Goal: Obtain resource: Download file/media

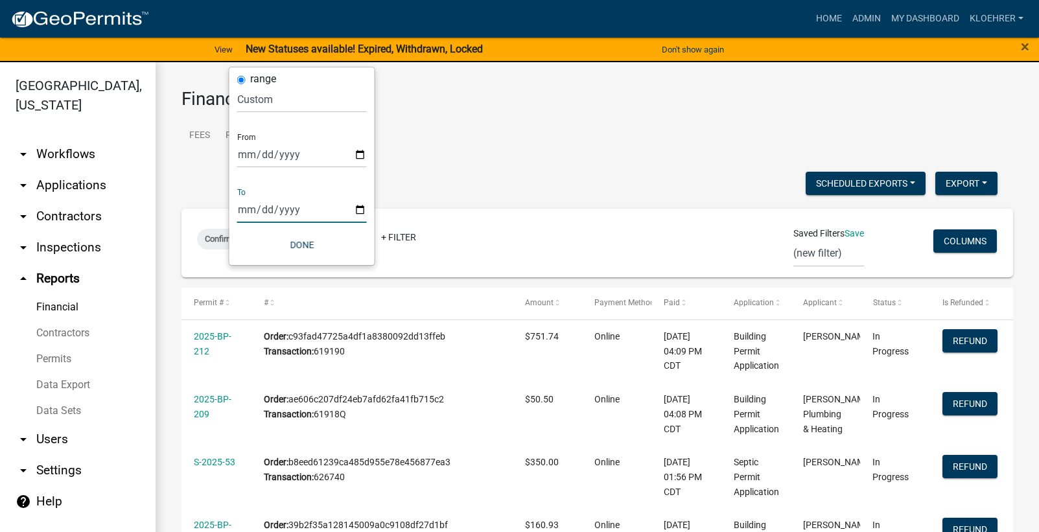
select select "custom"
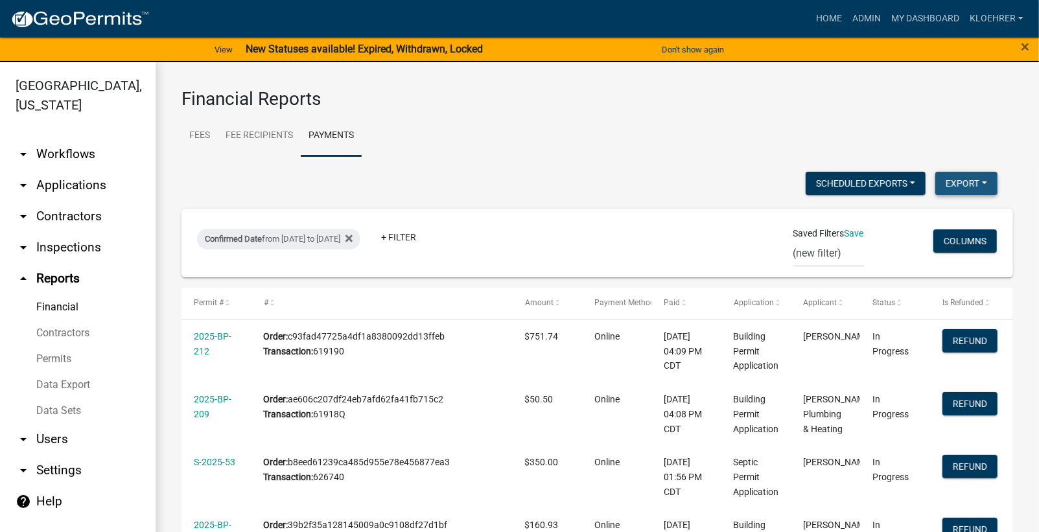
click at [958, 177] on button "Export" at bounding box center [966, 183] width 62 height 23
click at [881, 220] on button "Excel Format (.xlsx)" at bounding box center [935, 216] width 121 height 31
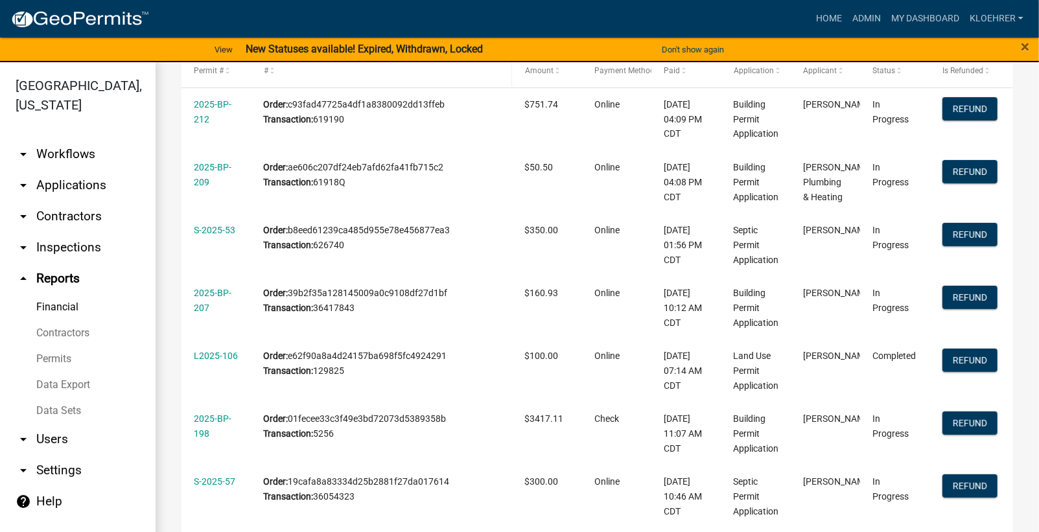
scroll to position [275, 0]
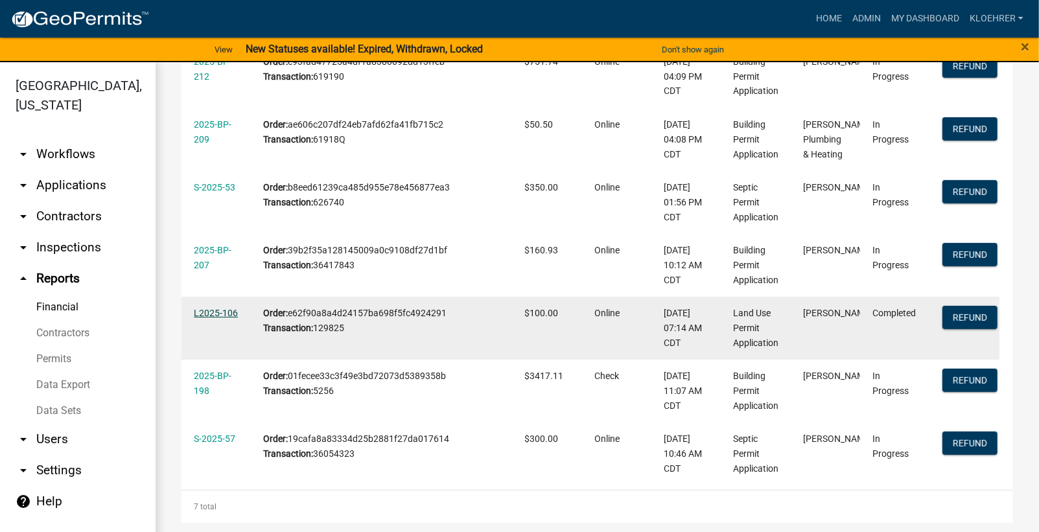
click at [205, 309] on link "L2025-106" at bounding box center [216, 313] width 44 height 10
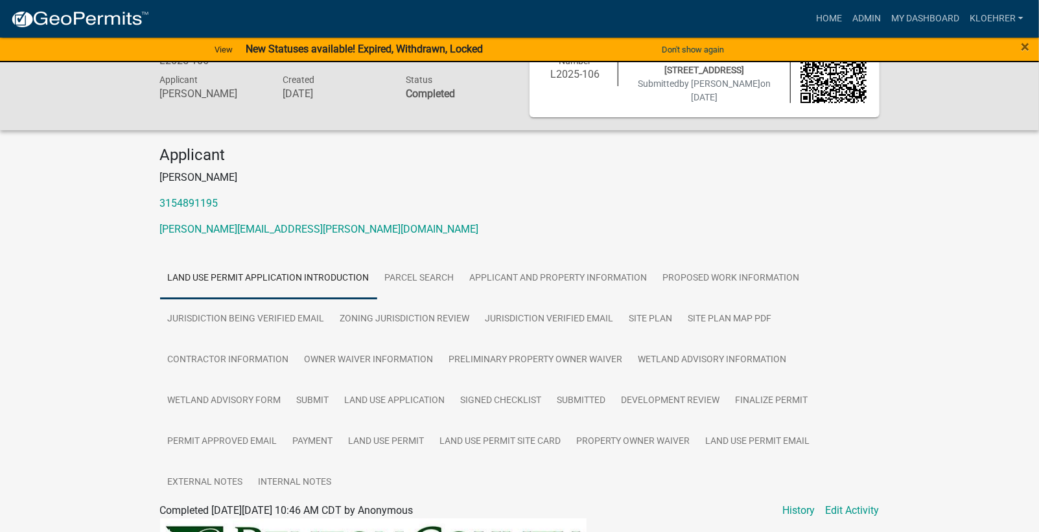
scroll to position [87, 0]
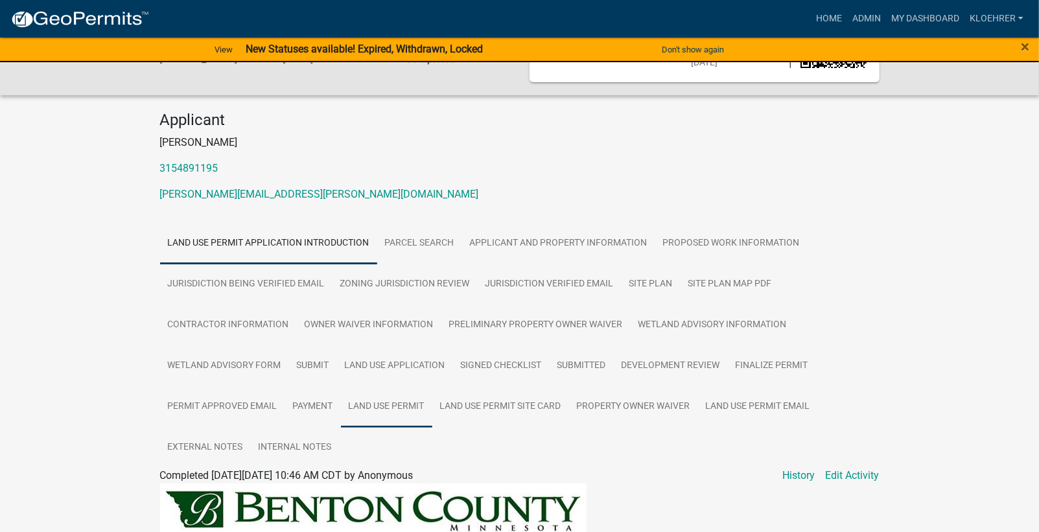
click at [395, 400] on link "Land Use Permit" at bounding box center [386, 406] width 91 height 41
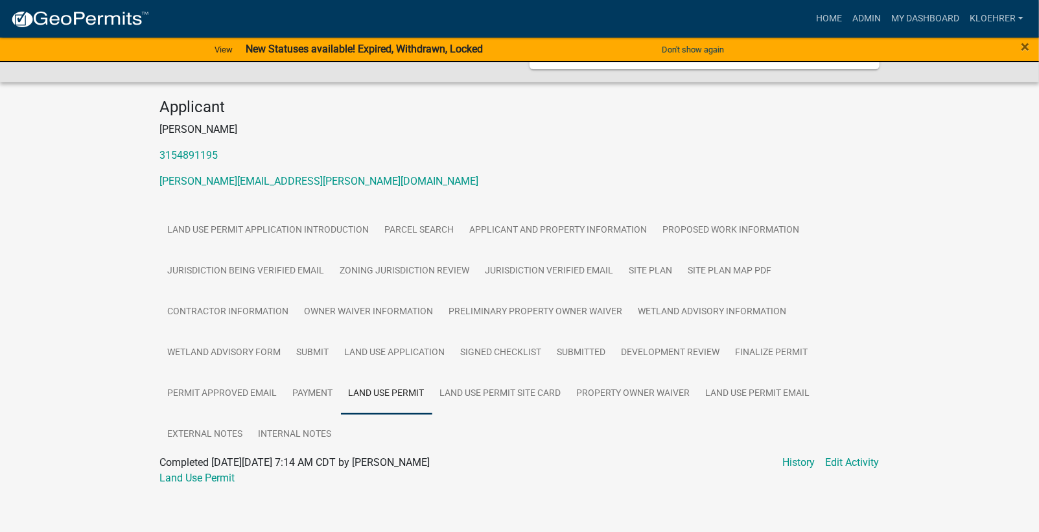
scroll to position [104, 0]
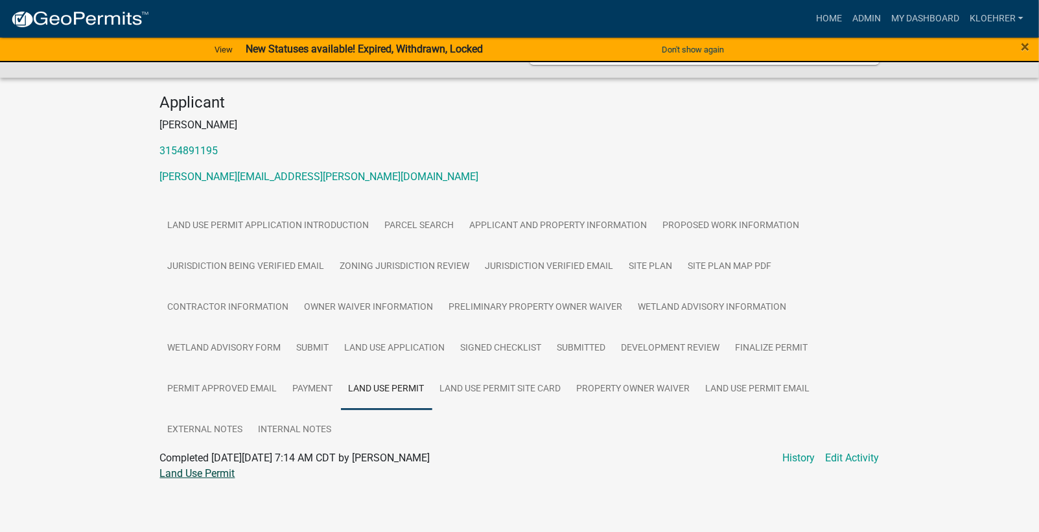
click at [185, 472] on link "Land Use Permit" at bounding box center [197, 473] width 75 height 12
